Goal: Navigation & Orientation: Find specific page/section

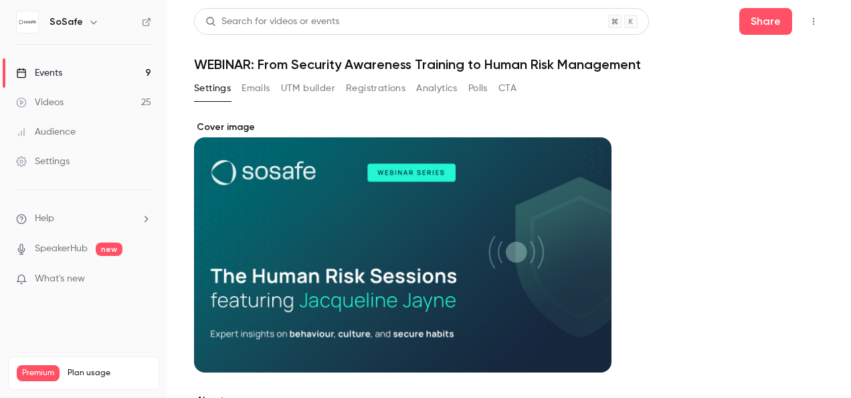
click at [55, 161] on div "Settings" at bounding box center [43, 161] width 54 height 13
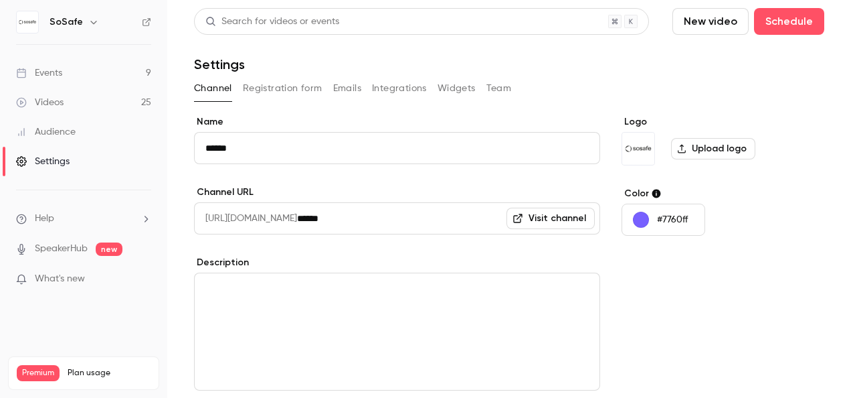
click at [50, 66] on div "Events" at bounding box center [39, 72] width 46 height 13
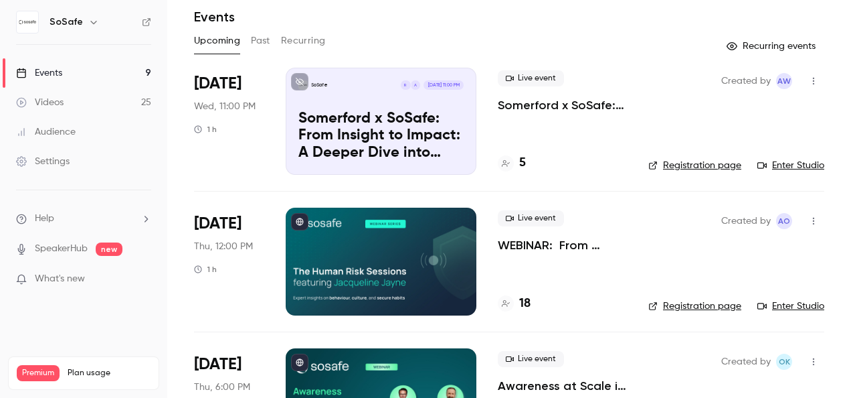
scroll to position [67, 0]
